Goal: Obtain resource: Download file/media

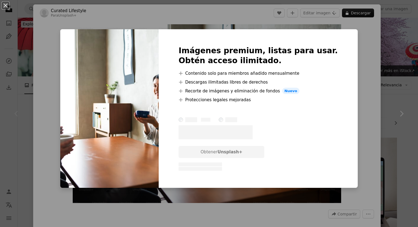
scroll to position [67, 0]
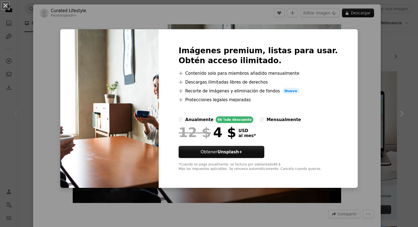
click at [386, 112] on div "An X shape Imágenes premium, listas para usar. Obtén acceso ilimitado. A plus s…" at bounding box center [209, 113] width 418 height 227
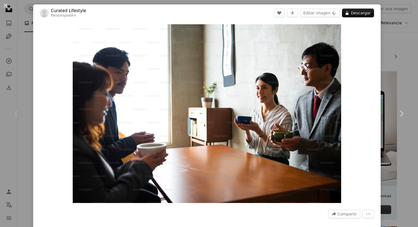
click at [406, 66] on div "An X shape Chevron left Chevron right Curated Lifestyle Para Unsplash+ A heart …" at bounding box center [209, 113] width 418 height 227
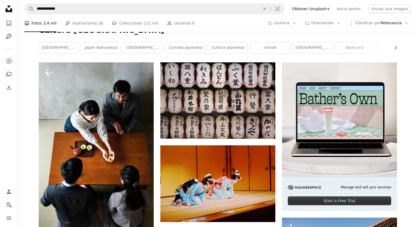
scroll to position [74, 0]
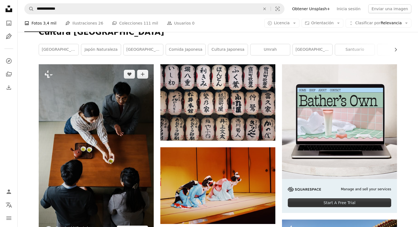
click at [133, 64] on img at bounding box center [96, 152] width 115 height 176
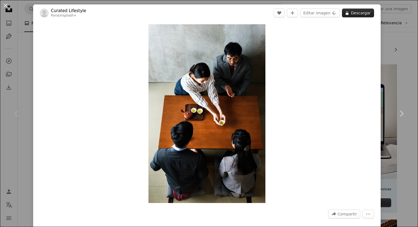
click at [360, 15] on button "A lock Descargar" at bounding box center [358, 13] width 32 height 9
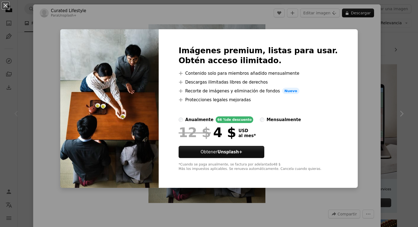
click at [368, 73] on div "An X shape Imágenes premium, listas para usar. Obtén acceso ilimitado. A plus s…" at bounding box center [209, 113] width 418 height 227
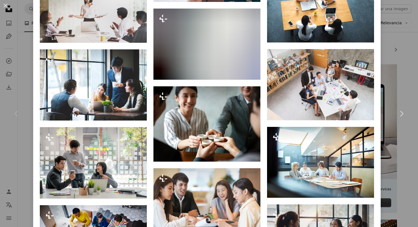
scroll to position [467, 0]
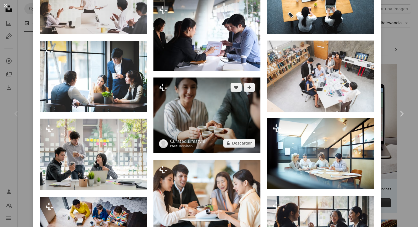
click at [210, 122] on img at bounding box center [206, 115] width 107 height 75
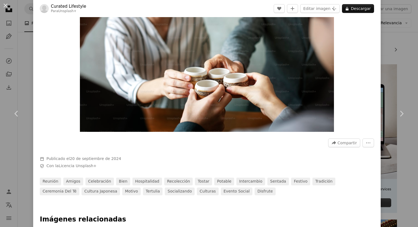
scroll to position [76, 0]
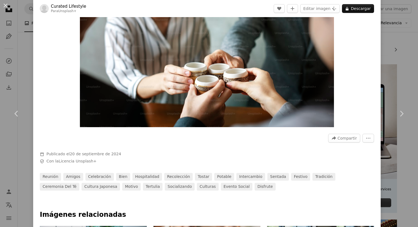
click at [404, 48] on div "An X shape Chevron left Chevron right Curated Lifestyle Para Unsplash+ A heart …" at bounding box center [209, 113] width 418 height 227
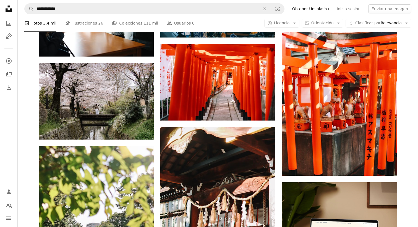
scroll to position [2059, 0]
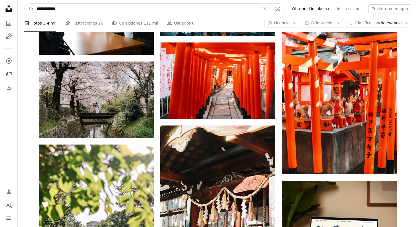
click at [49, 10] on input "**********" at bounding box center [146, 9] width 224 height 11
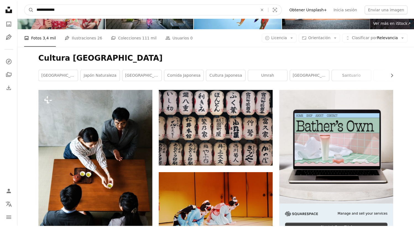
scroll to position [0, 0]
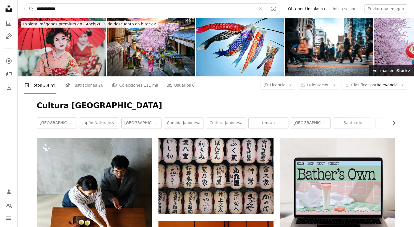
click at [133, 11] on input "**********" at bounding box center [144, 9] width 220 height 11
type input "*"
